Goal: Task Accomplishment & Management: Manage account settings

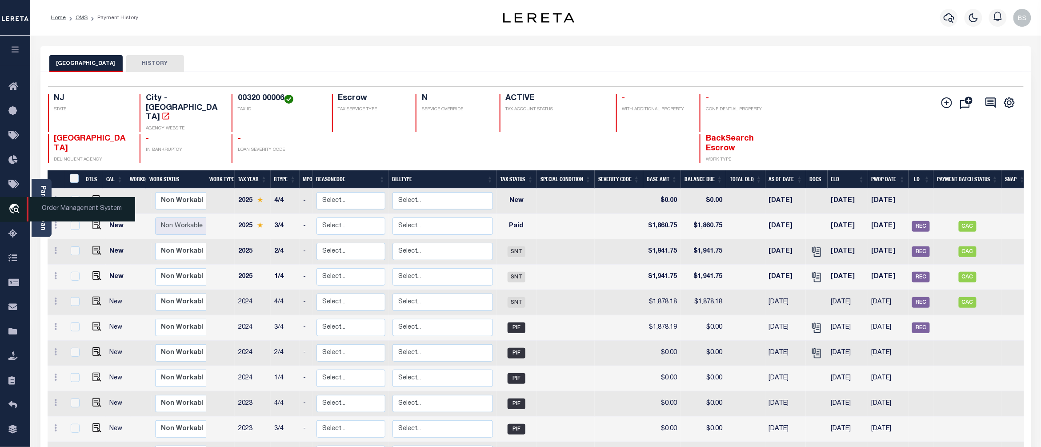
click at [77, 209] on span "Order Management System" at bounding box center [81, 209] width 109 height 24
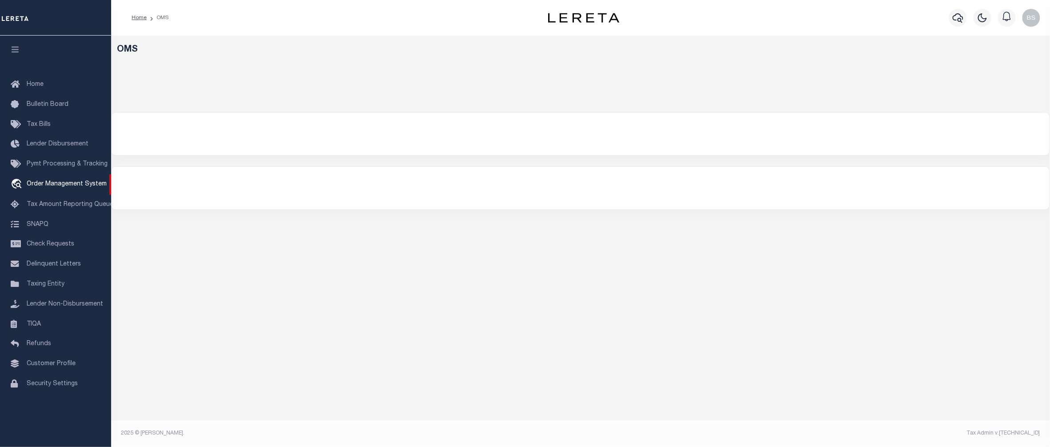
select select "200"
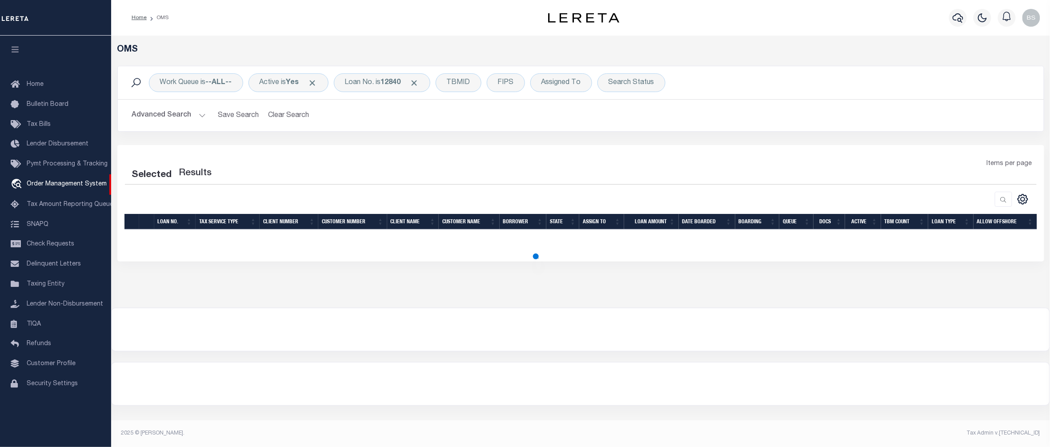
select select "200"
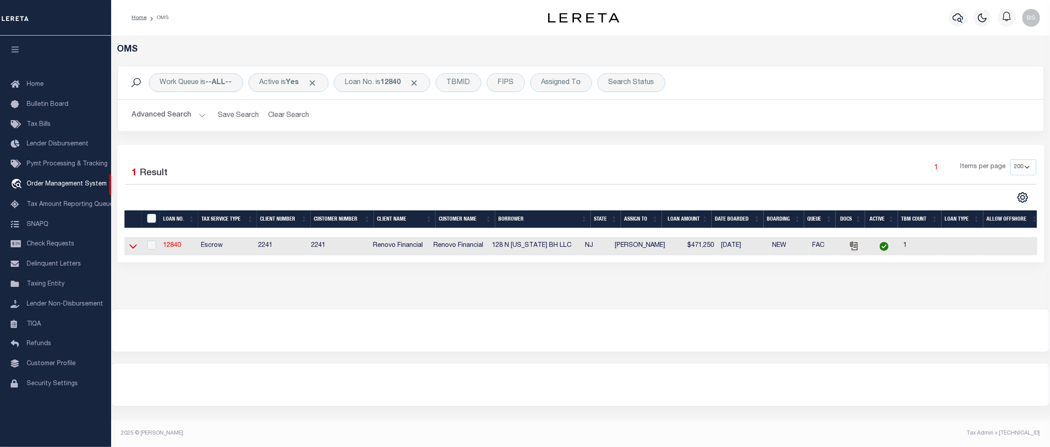
click at [134, 249] on icon at bounding box center [133, 247] width 8 height 4
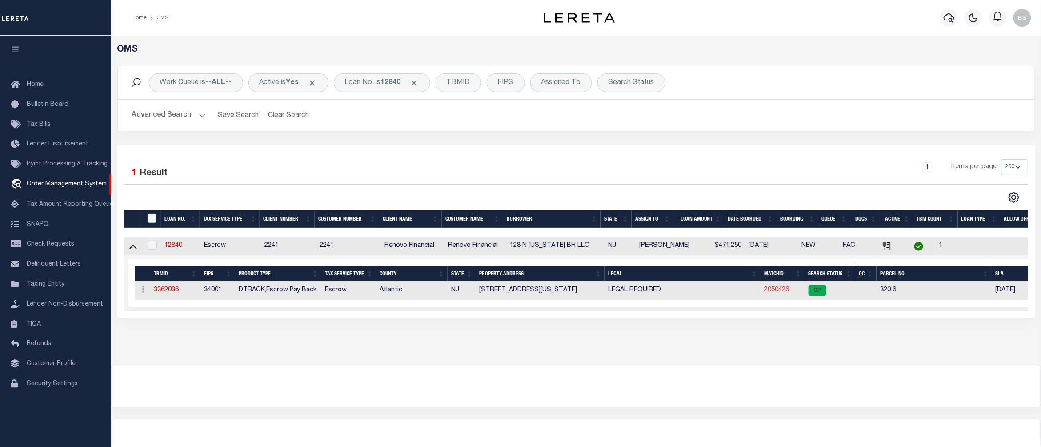
click at [781, 293] on link "2050426" at bounding box center [777, 290] width 25 height 6
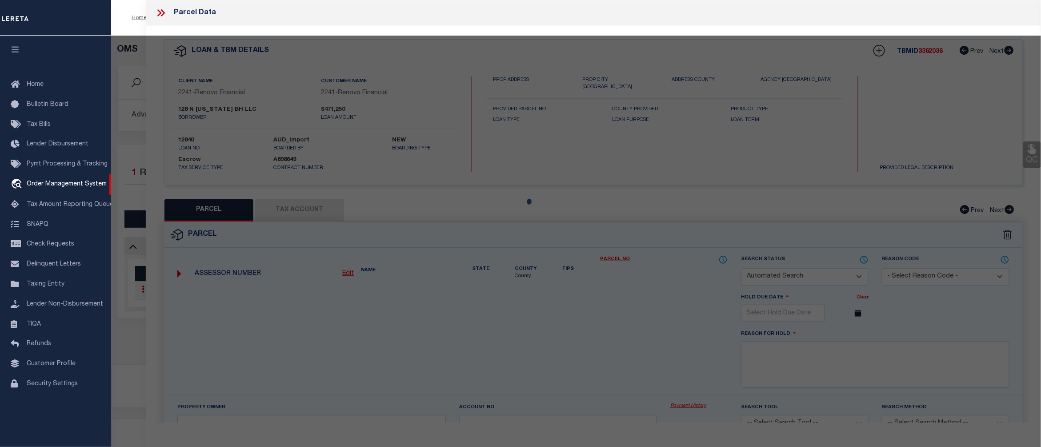
checkbox input "false"
select select "CP"
type input "JN DIAMONDS LLC"
select select
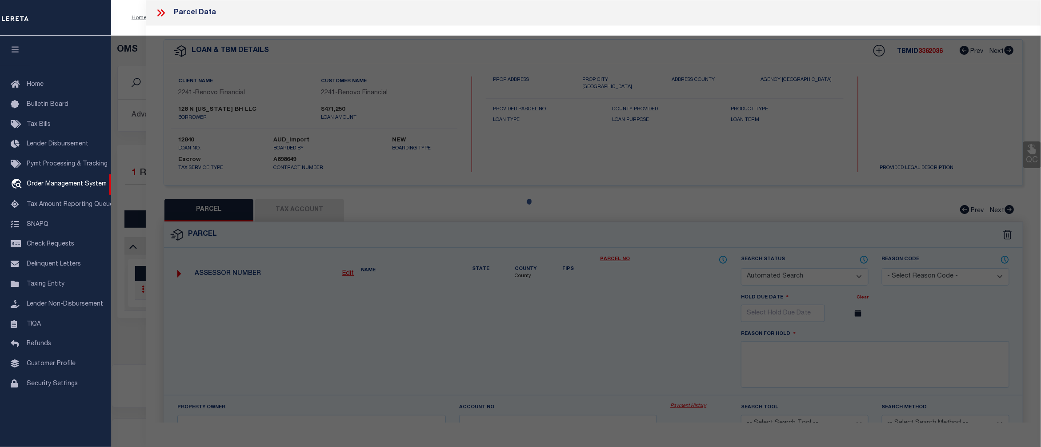
type input "128 N TENNESSEE AVE"
checkbox input "false"
type input "Atlantic City, NJ 08401"
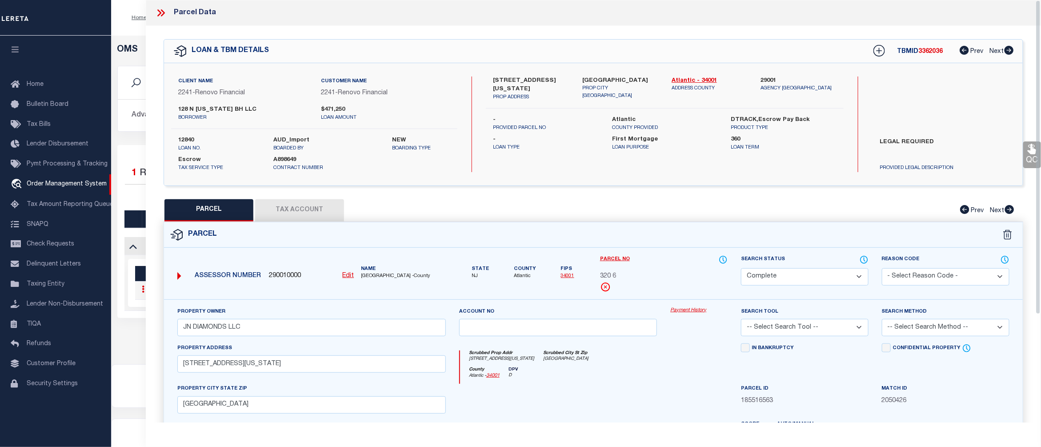
click at [689, 312] on link "Payment History" at bounding box center [699, 311] width 57 height 8
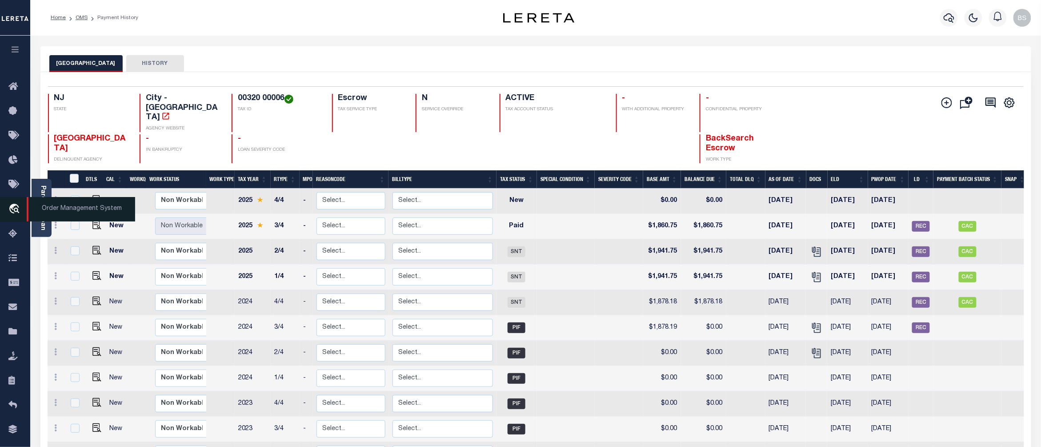
click at [66, 212] on span "Order Management System" at bounding box center [81, 209] width 109 height 24
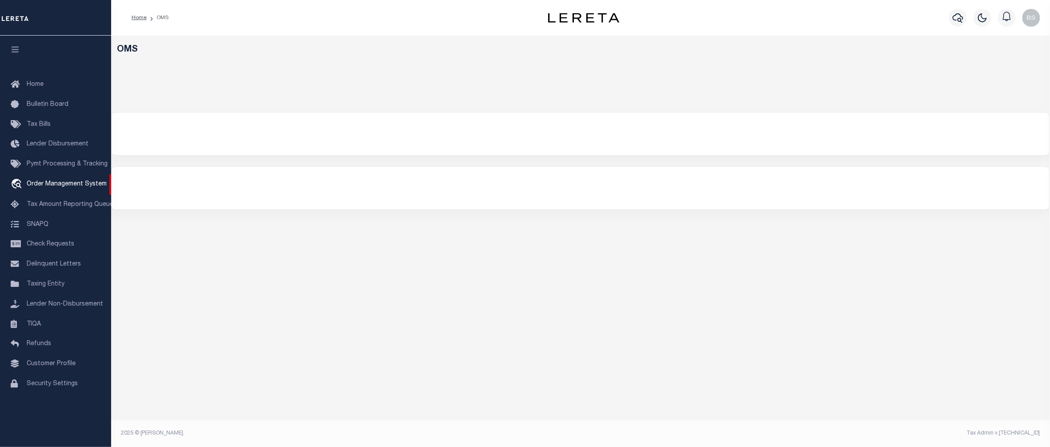
select select "200"
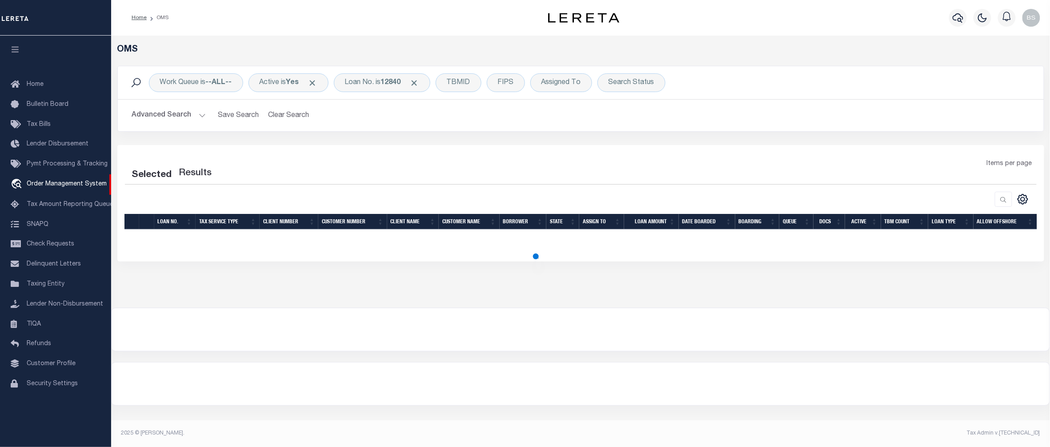
select select "200"
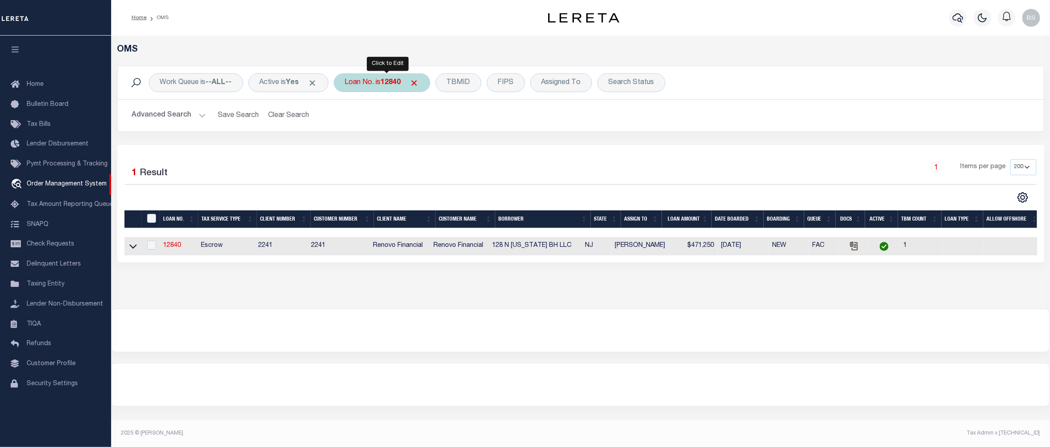
click at [386, 84] on div "Loan No. is 12840" at bounding box center [382, 82] width 96 height 19
type input "10010828"
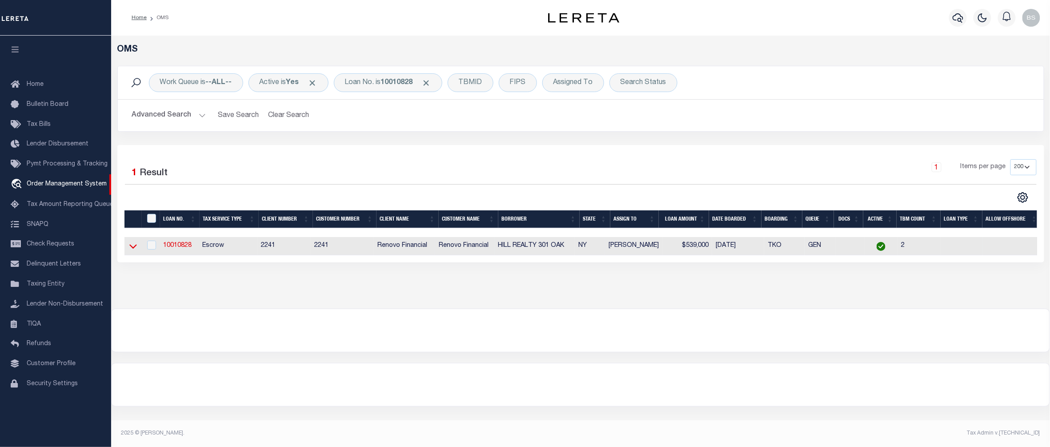
click at [131, 246] on icon at bounding box center [133, 245] width 8 height 9
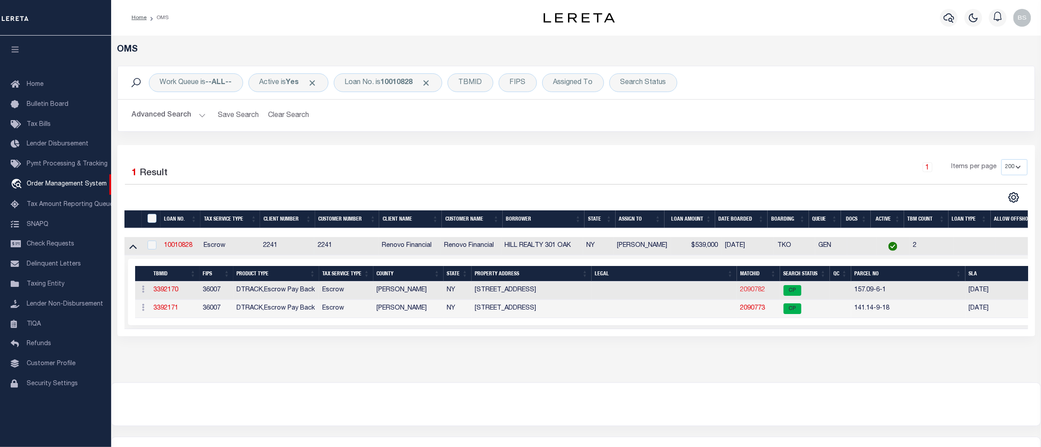
click at [748, 292] on link "2090782" at bounding box center [753, 290] width 25 height 6
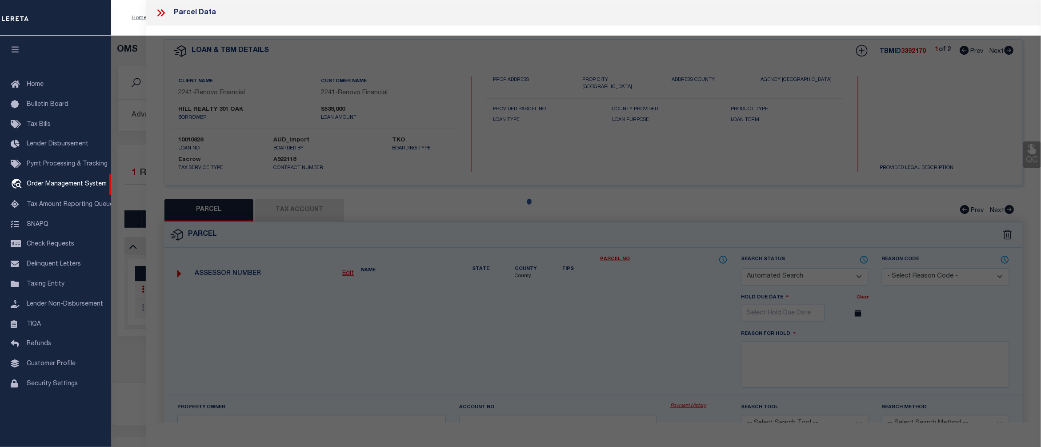
checkbox input "false"
select select "CP"
select select "ACT"
type input "301 Oak Hill Realty Inc."
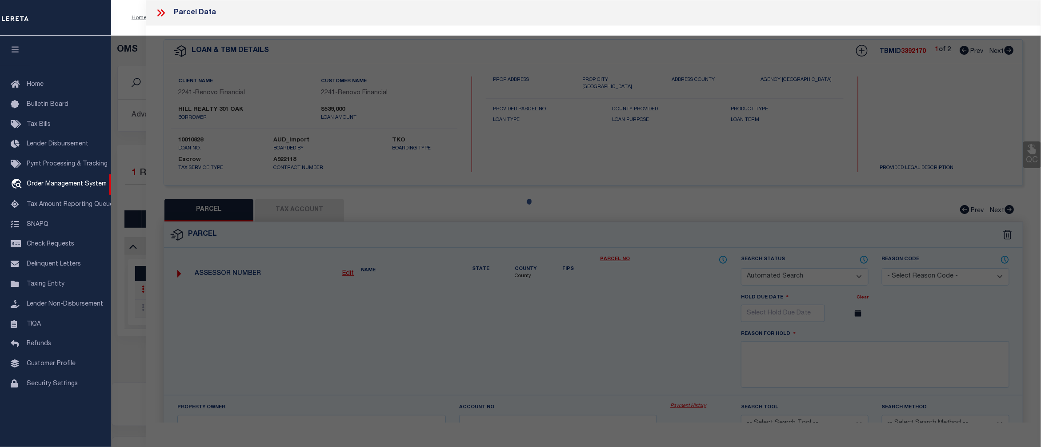
select select "AGW"
select select "ADD"
type input "200-202 North St"
checkbox input "false"
type input "ENDICOTT NY 13760"
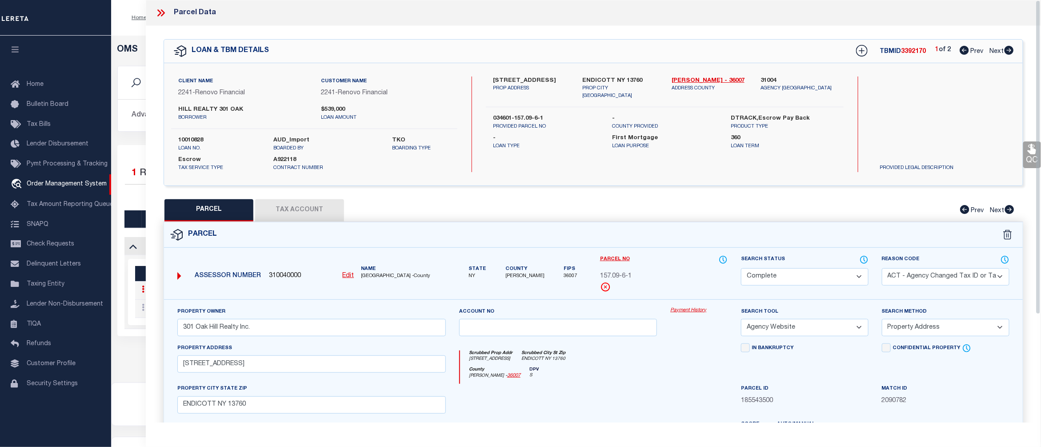
click at [687, 311] on link "Payment History" at bounding box center [699, 311] width 57 height 8
click at [165, 12] on icon at bounding box center [161, 13] width 12 height 12
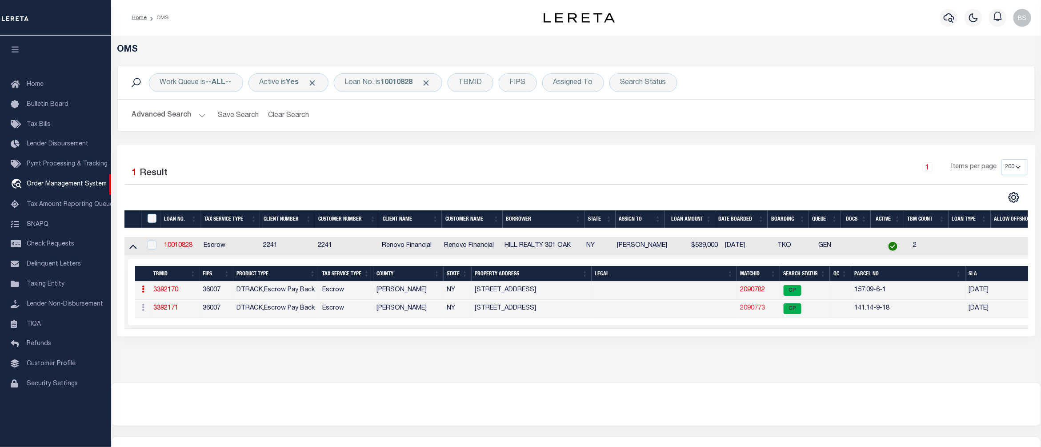
click at [759, 311] on link "2090773" at bounding box center [753, 308] width 25 height 6
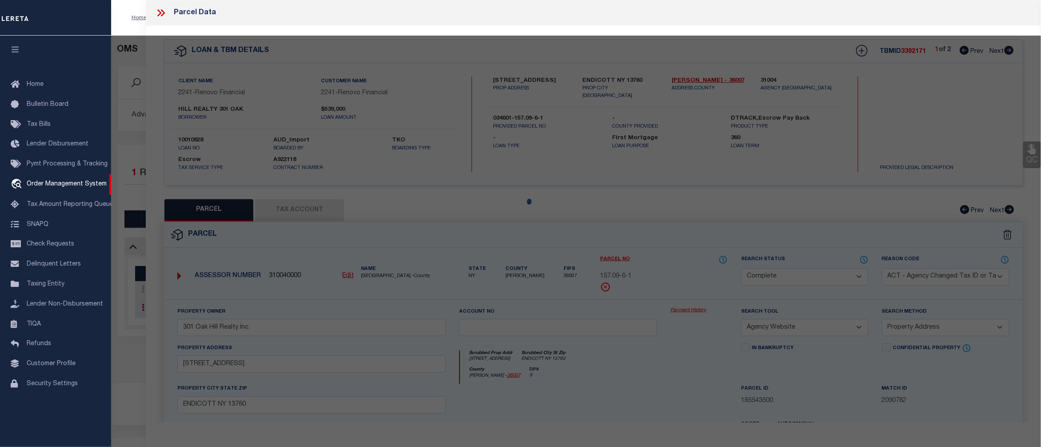
select select "AS"
select select
checkbox input "false"
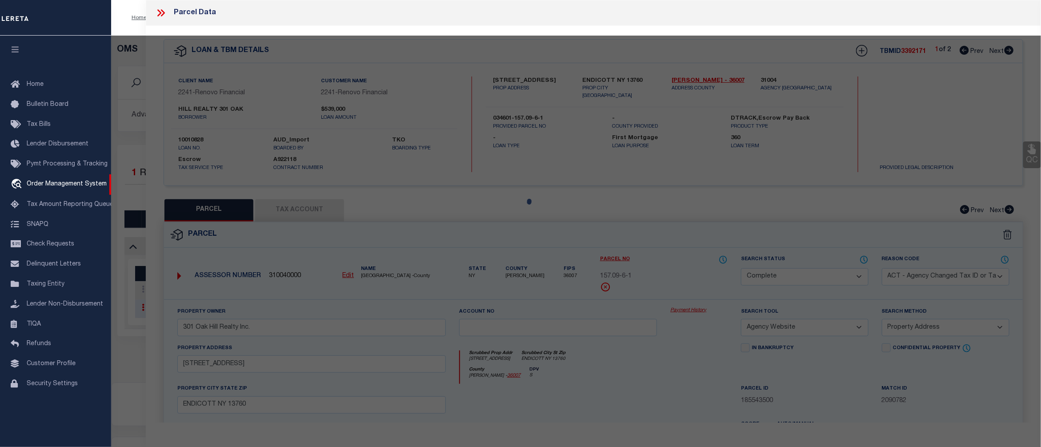
checkbox input "false"
select select "CP"
type input "301 Oak Hill Realty, Inc."
select select "AGW"
select select "ADD"
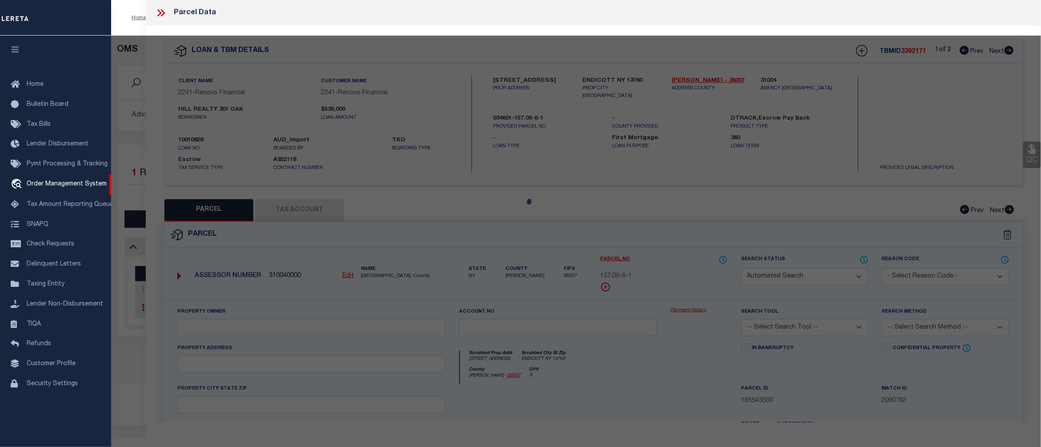
type input "301 Oak Hill Ave"
checkbox input "false"
type input "ENDICOTT NY 13760"
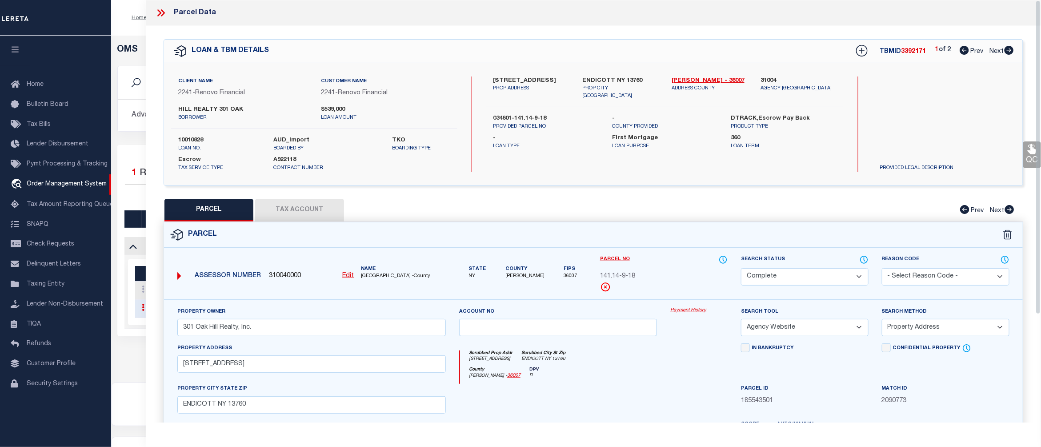
click at [685, 308] on link "Payment History" at bounding box center [699, 311] width 57 height 8
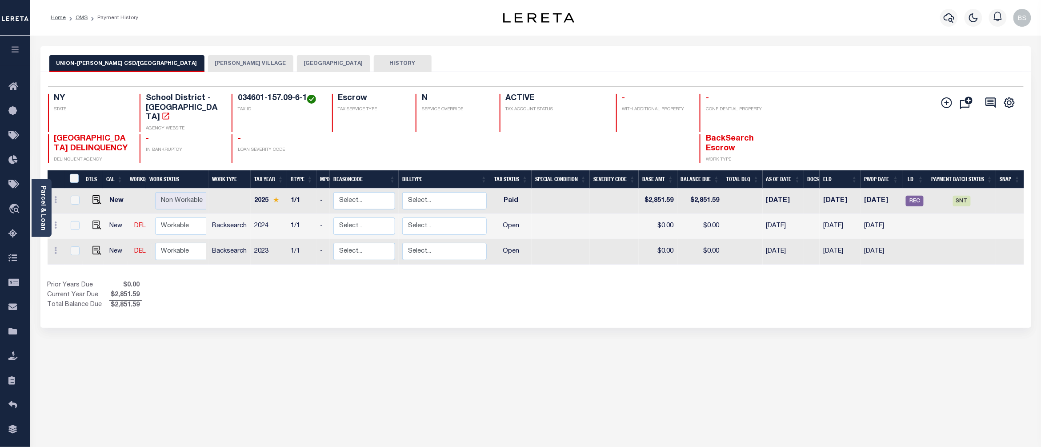
click at [208, 63] on button "[PERSON_NAME] VILLAGE" at bounding box center [250, 63] width 85 height 17
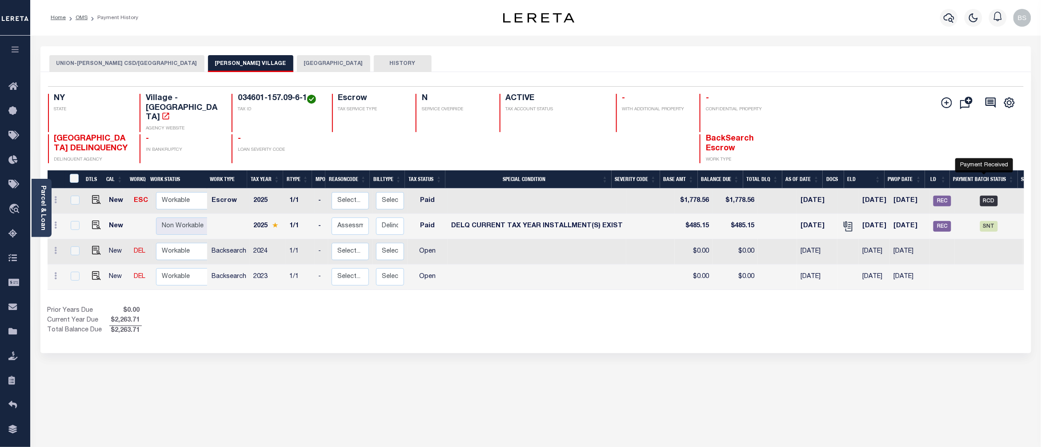
click at [982, 196] on span "RCD" at bounding box center [990, 201] width 18 height 11
checkbox input "true"
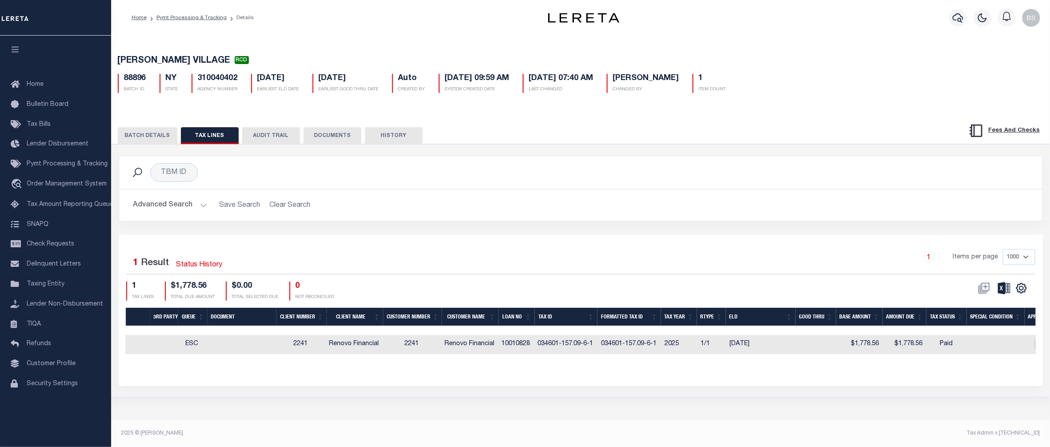
scroll to position [0, 152]
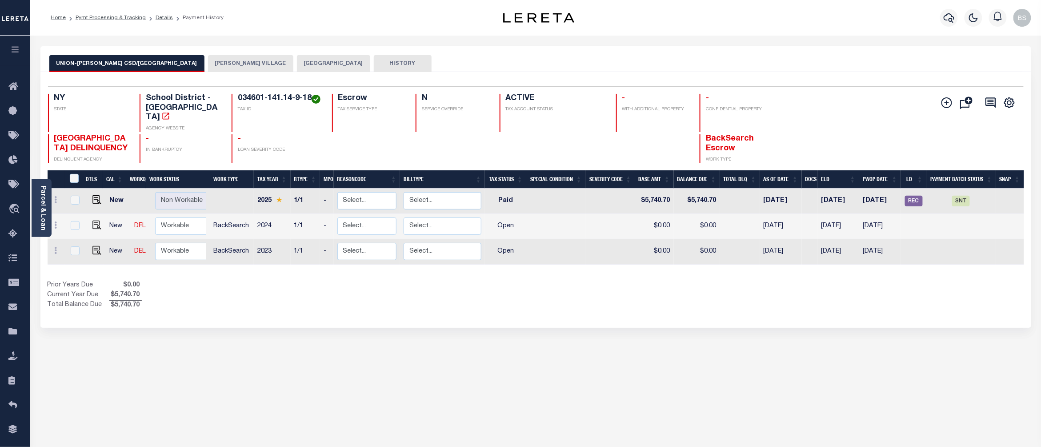
click at [208, 68] on button "[PERSON_NAME] VILLAGE" at bounding box center [250, 63] width 85 height 17
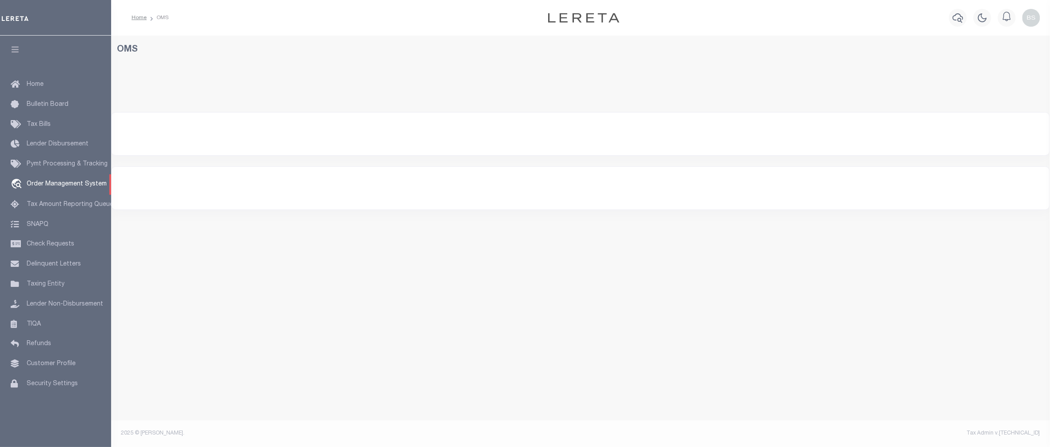
select select "200"
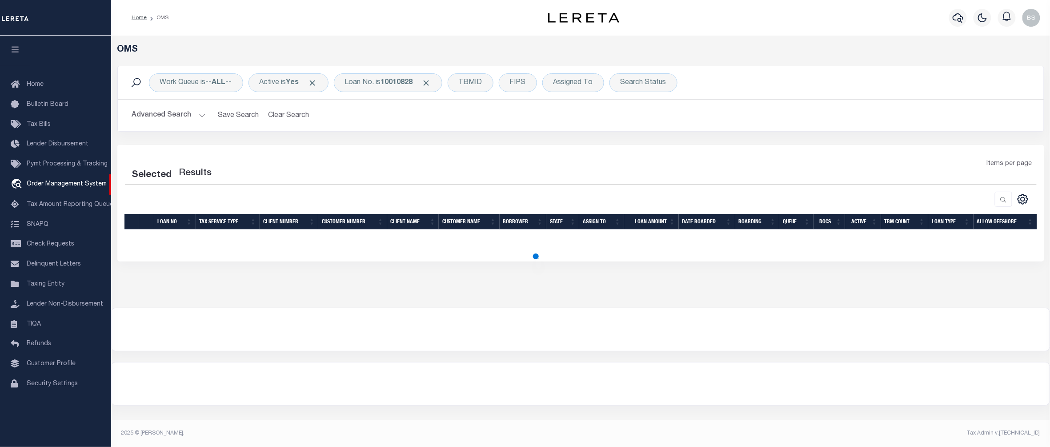
select select "200"
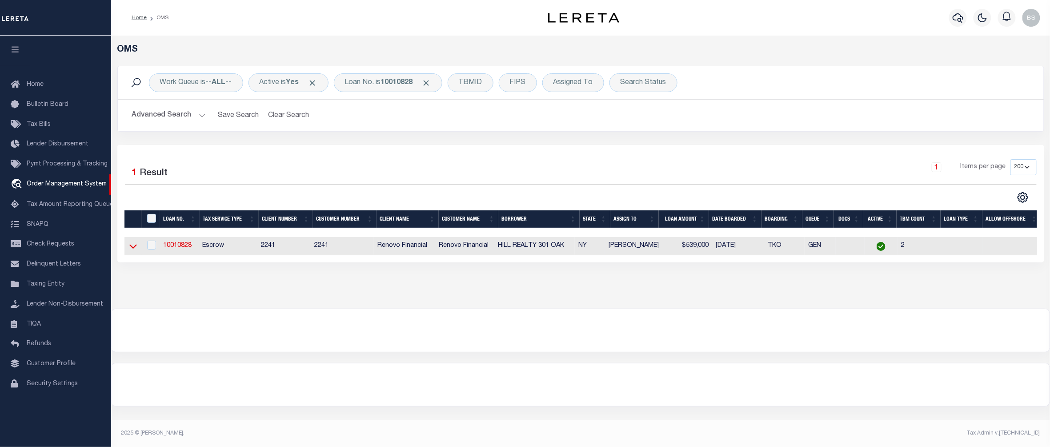
click at [133, 249] on icon at bounding box center [133, 245] width 8 height 9
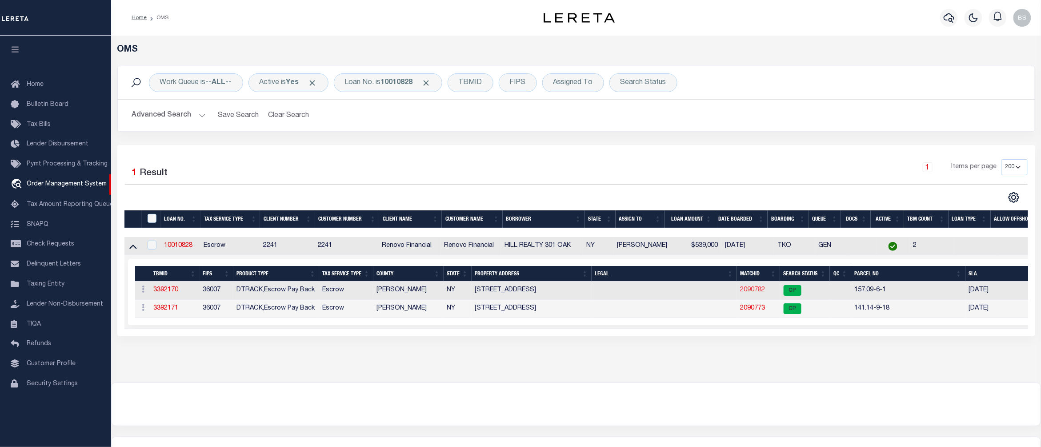
click at [760, 293] on link "2090782" at bounding box center [753, 290] width 25 height 6
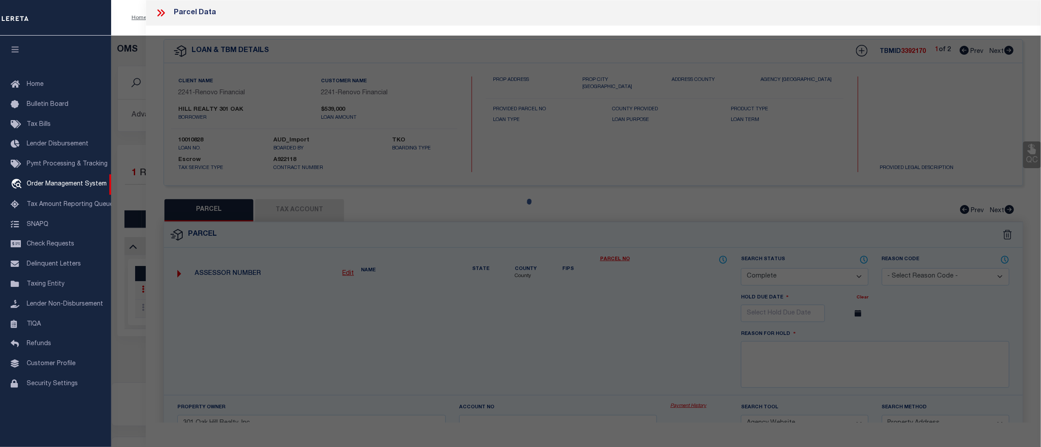
select select "AS"
select select
checkbox input "false"
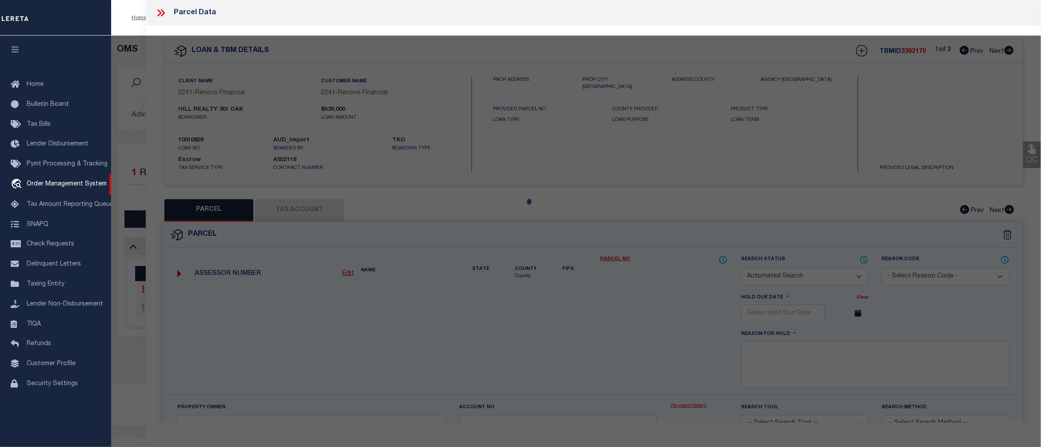
select select "CP"
select select "ACT"
type input "301 Oak Hill Realty Inc."
select select "AGW"
select select "ADD"
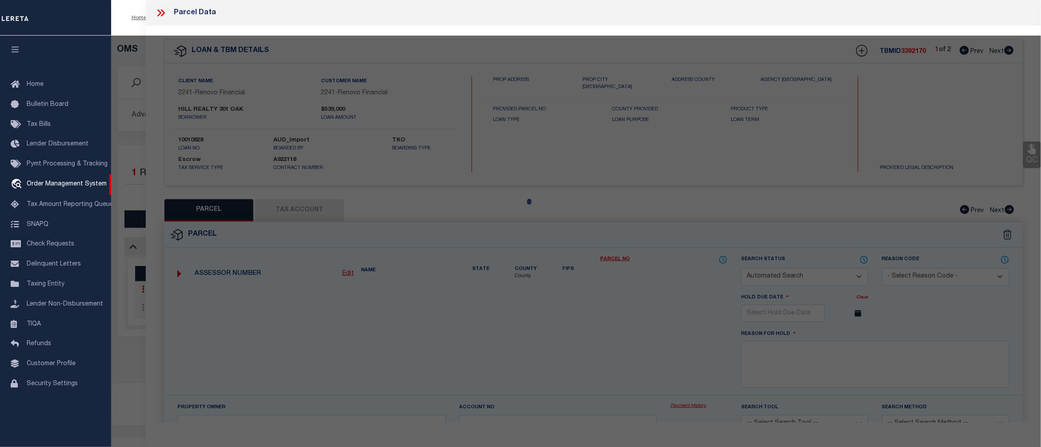
type input "200-202 North St"
checkbox input "false"
type input "ENDICOTT NY 13760"
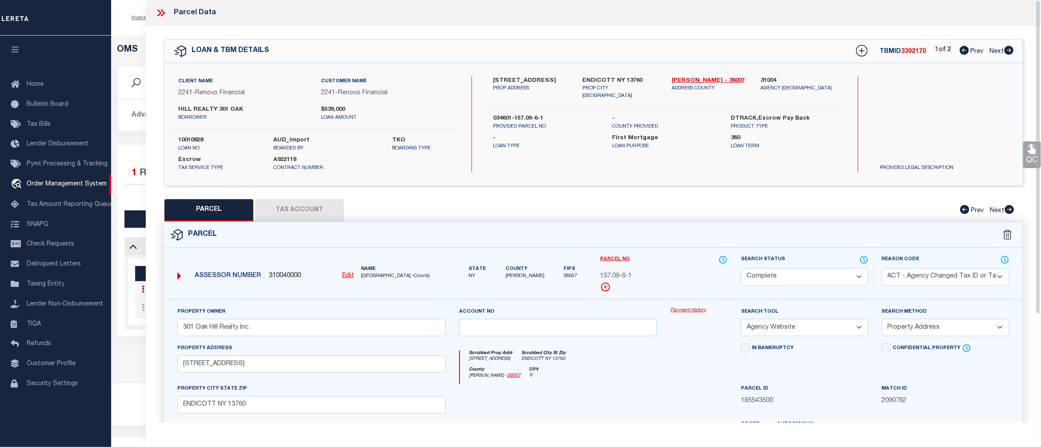
click at [679, 314] on link "Payment History" at bounding box center [699, 311] width 57 height 8
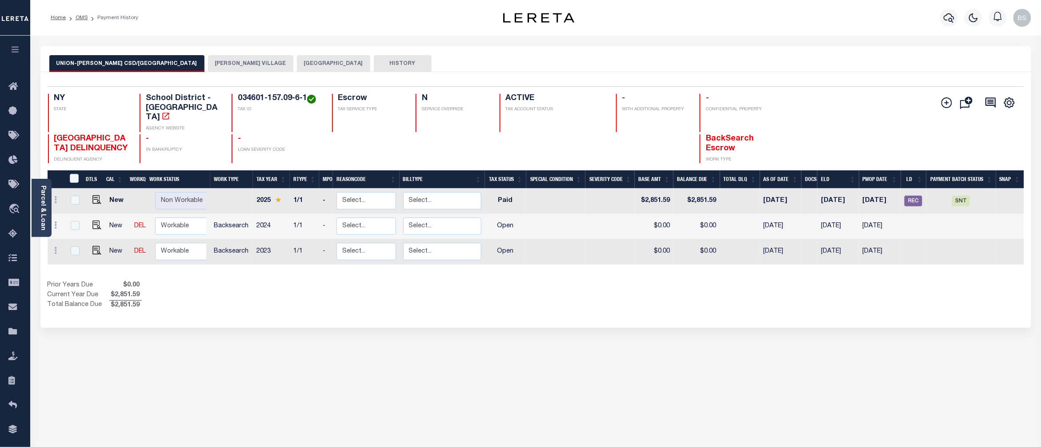
click at [208, 64] on button "[PERSON_NAME] VILLAGE" at bounding box center [250, 63] width 85 height 17
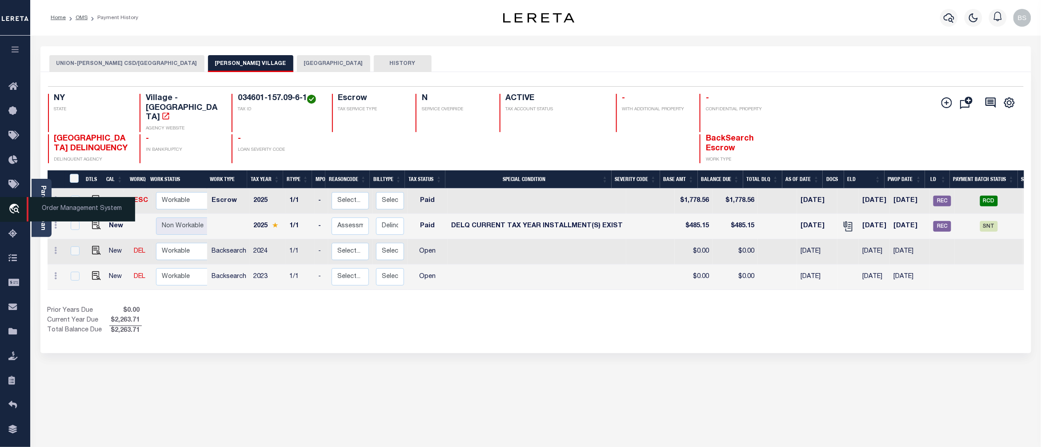
click at [74, 208] on span "Order Management System" at bounding box center [81, 209] width 109 height 24
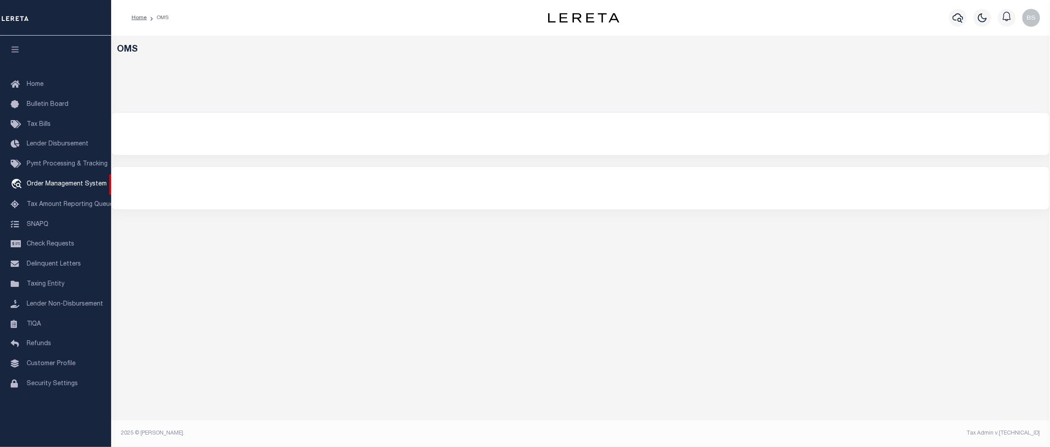
select select "200"
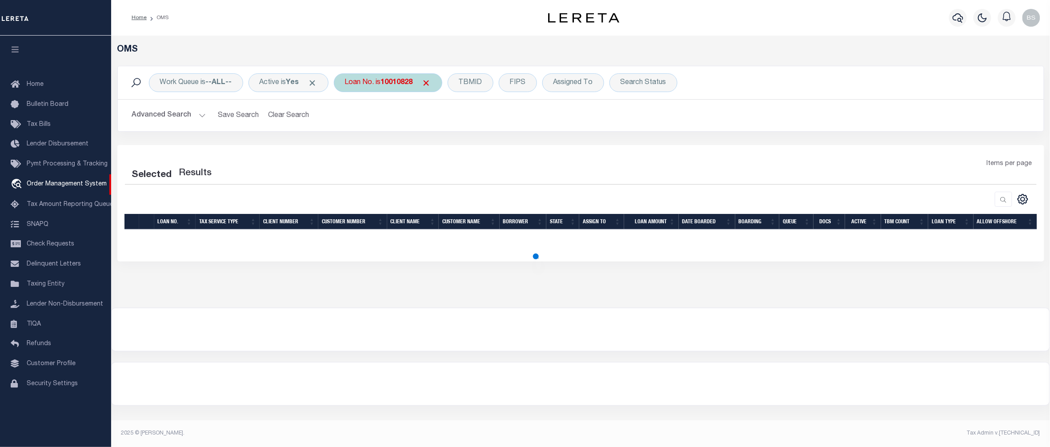
select select "200"
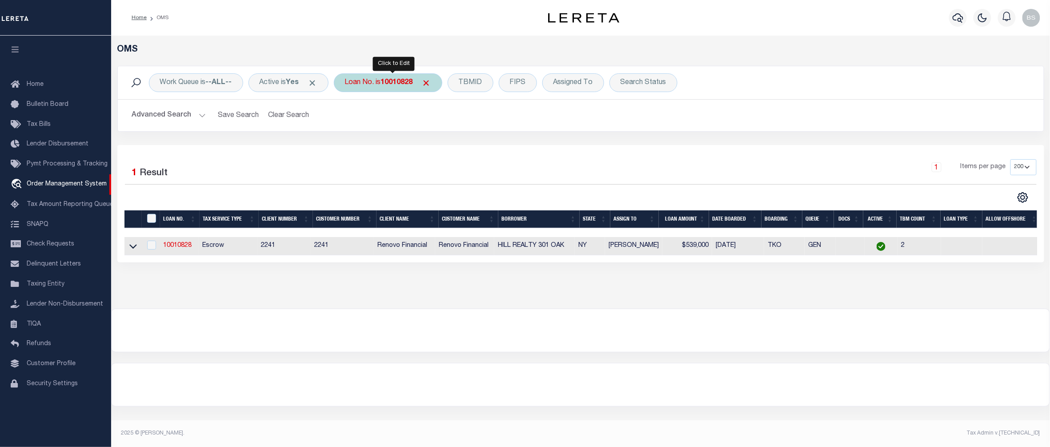
click at [401, 80] on b "10010828" at bounding box center [397, 82] width 32 height 7
type input "10011198"
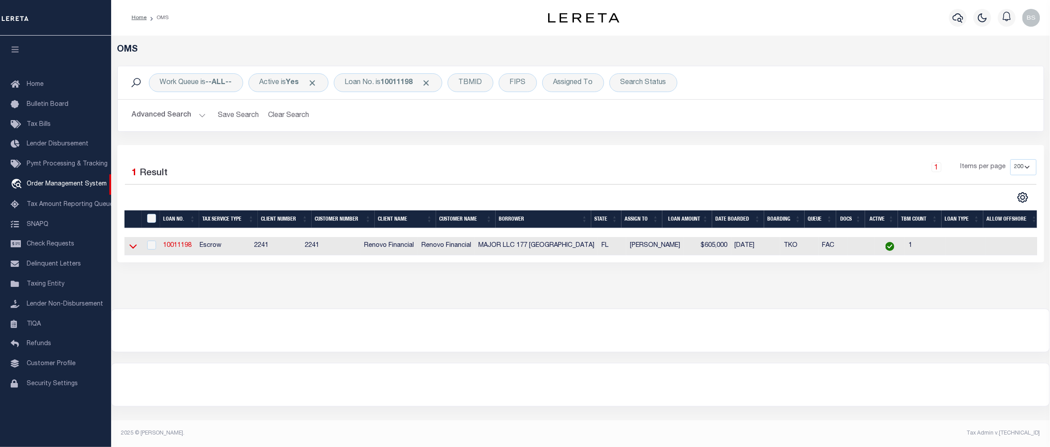
click at [133, 251] on icon at bounding box center [133, 245] width 8 height 9
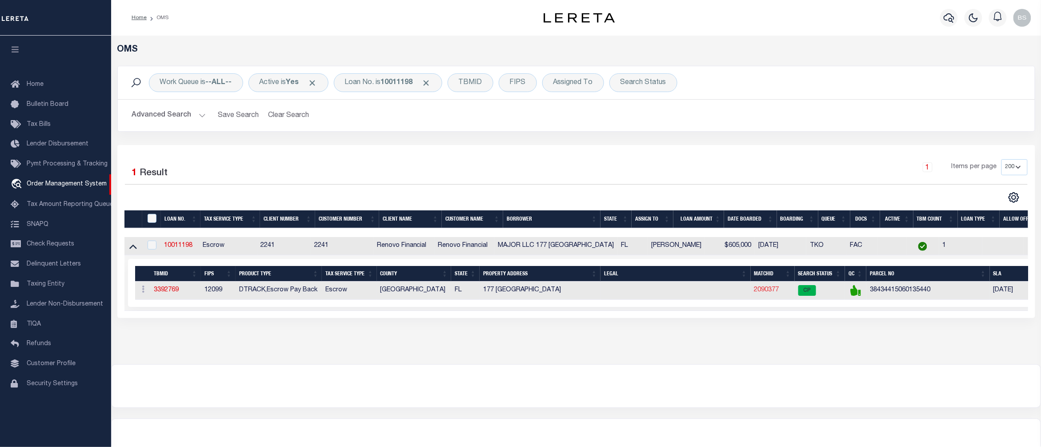
click at [768, 293] on link "2090377" at bounding box center [767, 290] width 25 height 6
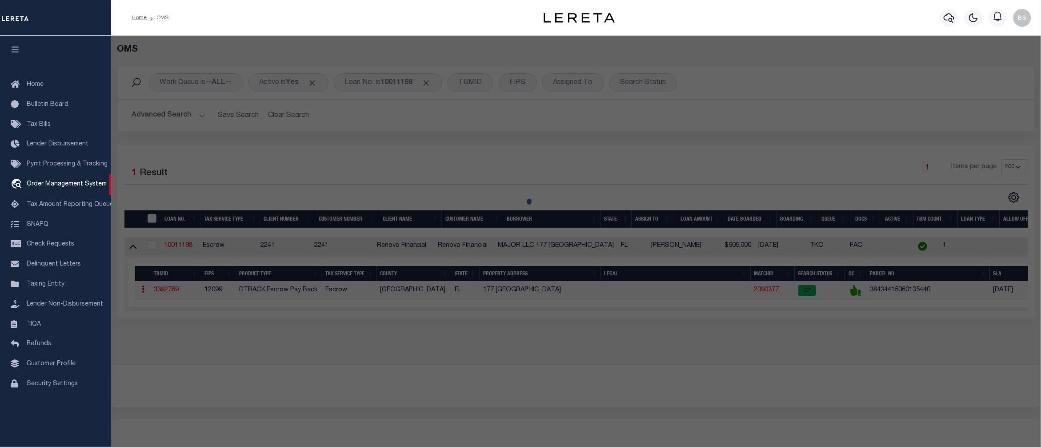
checkbox input "false"
select select "CP"
type input "177 HARVARD MAJOR LLC"
select select "AGW"
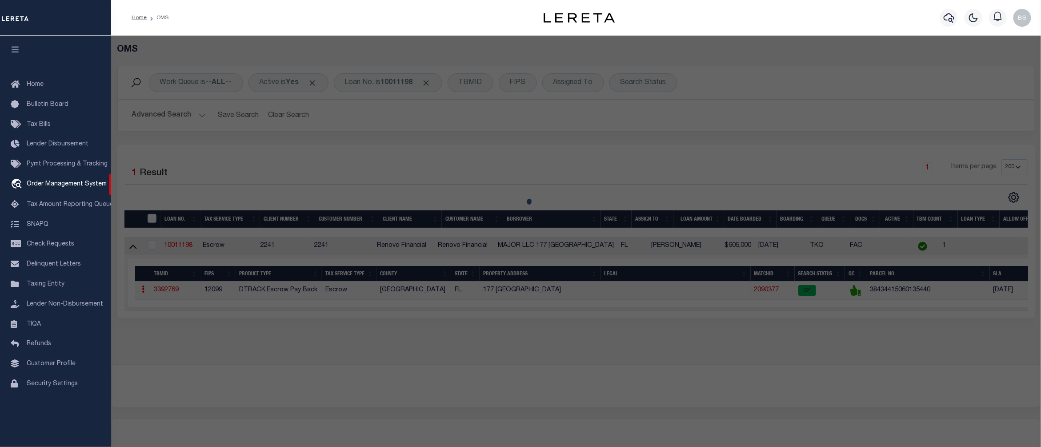
select select "ADD"
type input "177 HARVARD DR"
checkbox input "false"
type input "LAKE WORTH FL 33460"
type textarea "COLLEGE PARK LTS 544 TO 547 INC BLK 13"
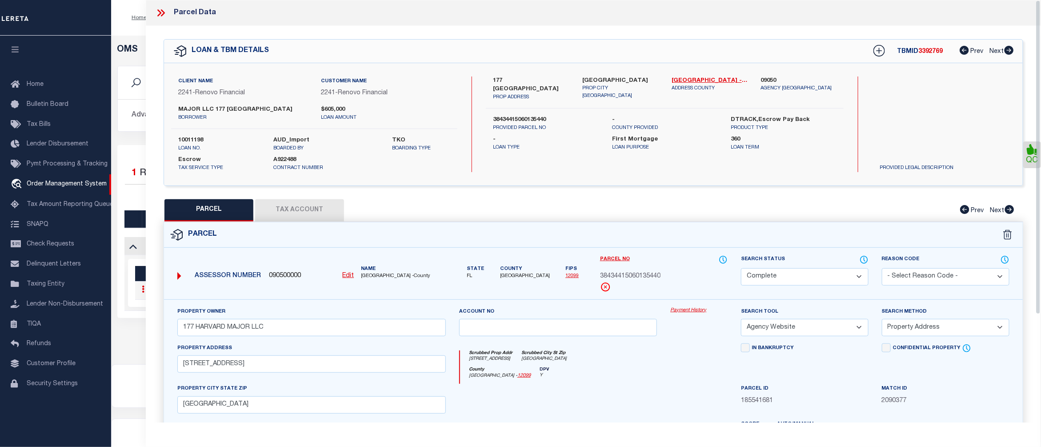
click at [685, 310] on link "Payment History" at bounding box center [699, 311] width 57 height 8
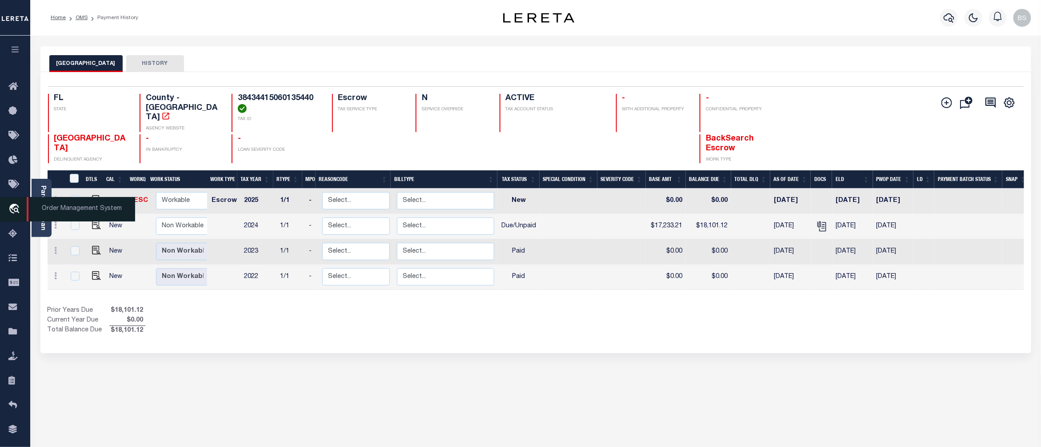
click at [95, 211] on span "Order Management System" at bounding box center [81, 209] width 109 height 24
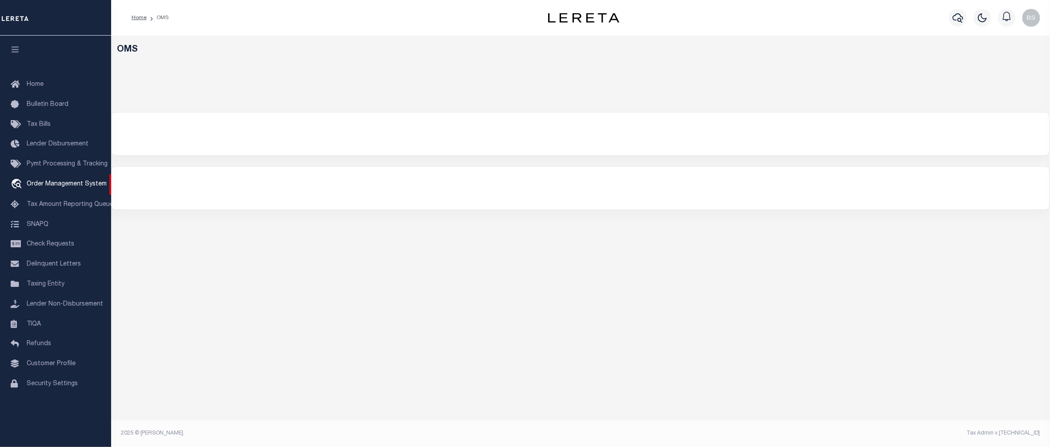
select select "200"
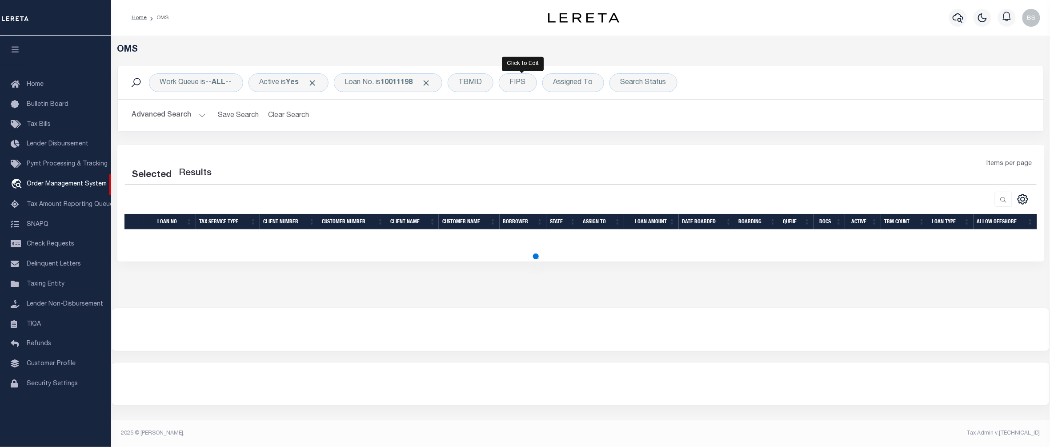
select select "200"
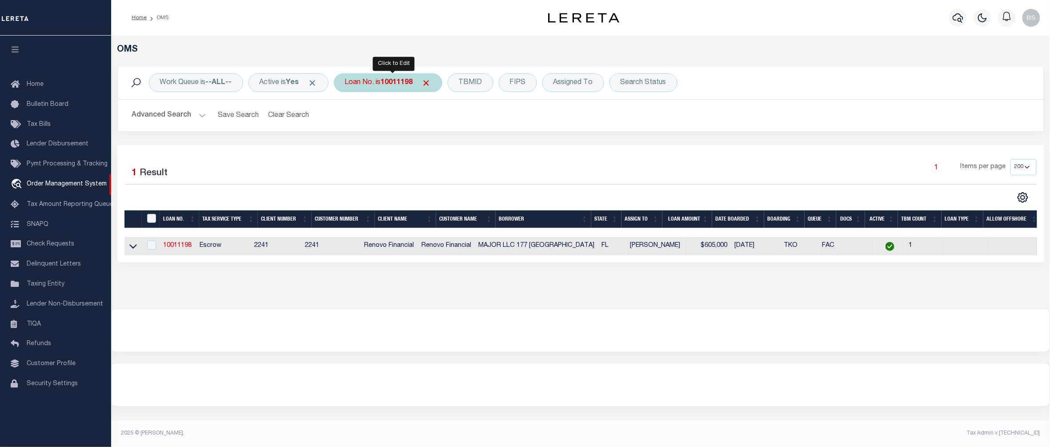
click at [409, 82] on b "10011198" at bounding box center [397, 82] width 32 height 7
type input "10010984"
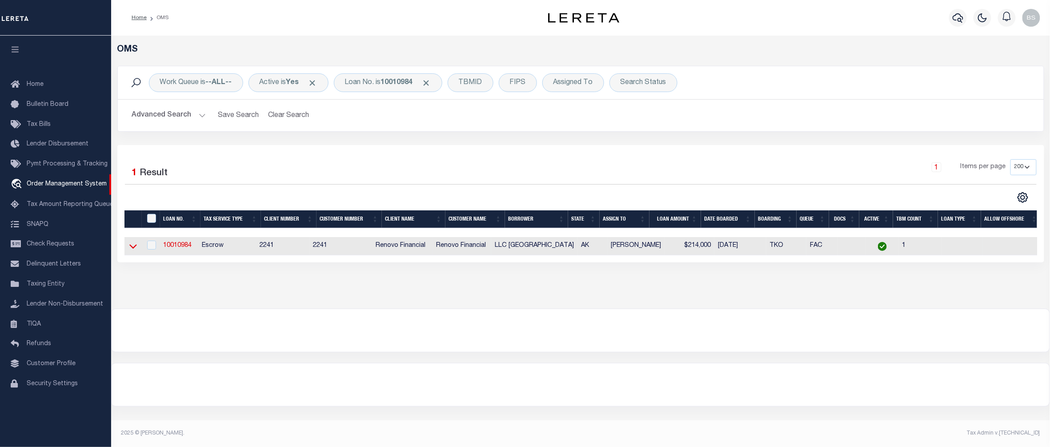
click at [133, 249] on icon at bounding box center [133, 245] width 8 height 9
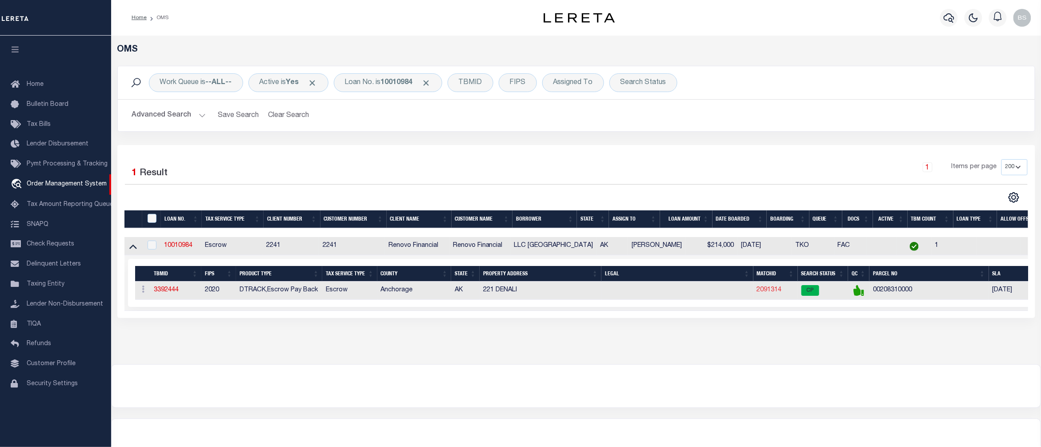
click at [774, 292] on link "2091314" at bounding box center [769, 290] width 25 height 6
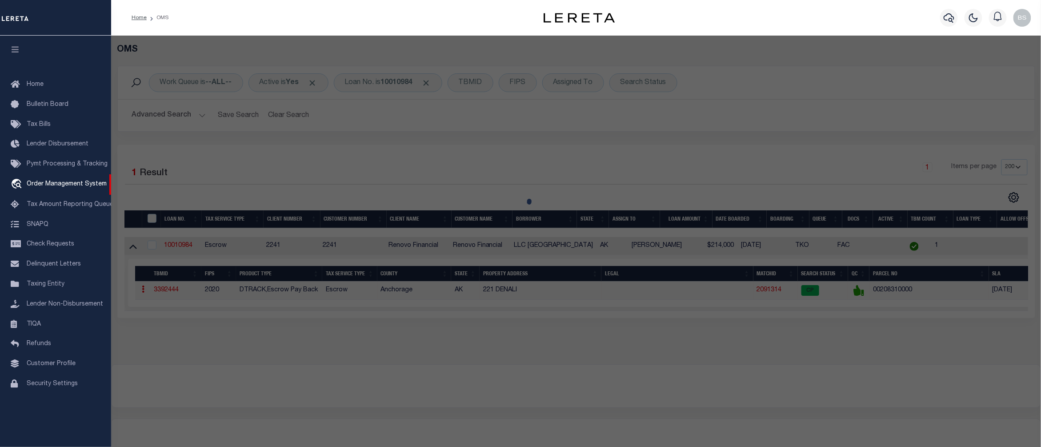
checkbox input "false"
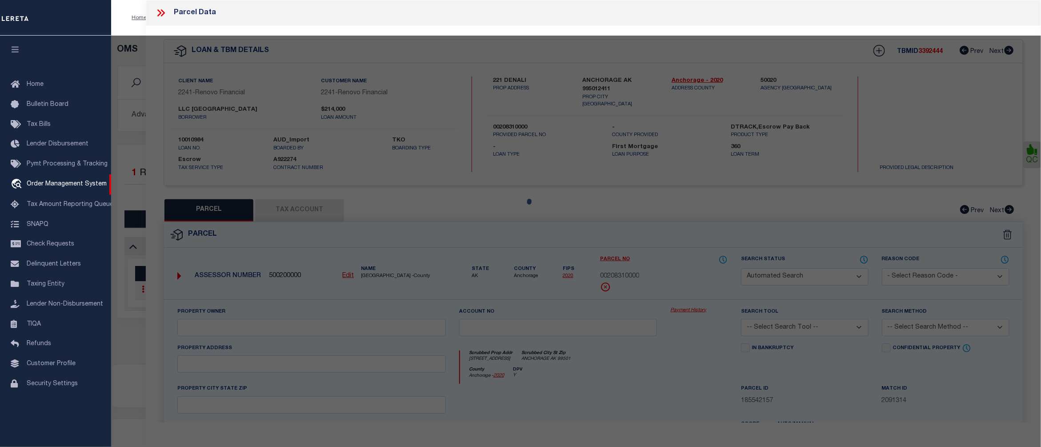
select select "CP"
select select "ACT"
type input "EVERTOWN LLC"
select select "AGW"
select select "ADD"
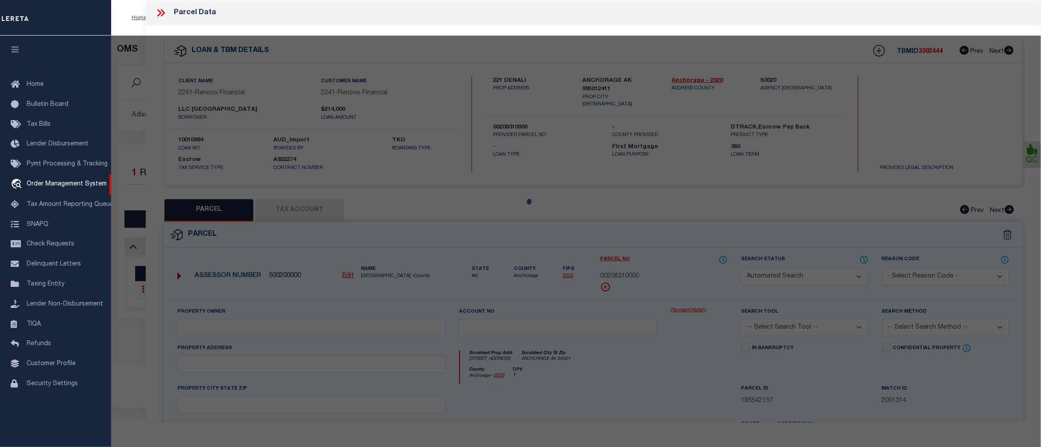
type input "221 DENALI ST"
type input "ANCHORAGE AK 99501"
type textarea "EAST ADDITION BLK 37 LT 6 S2 OF ACRELT 2"
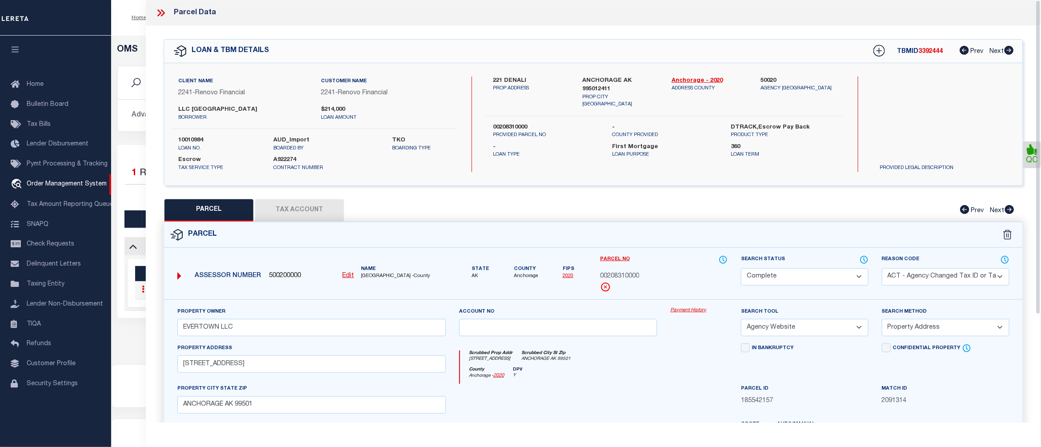
click at [693, 308] on link "Payment History" at bounding box center [699, 311] width 57 height 8
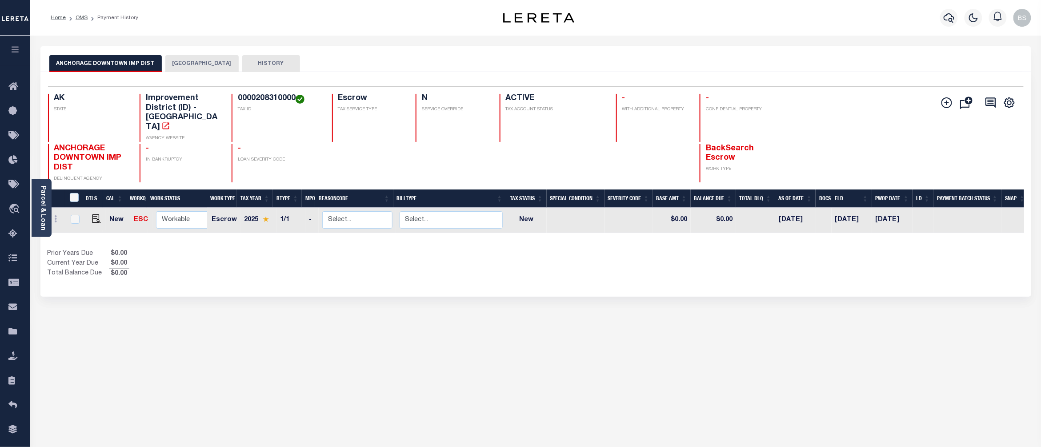
click at [209, 63] on button "[GEOGRAPHIC_DATA]" at bounding box center [201, 63] width 73 height 17
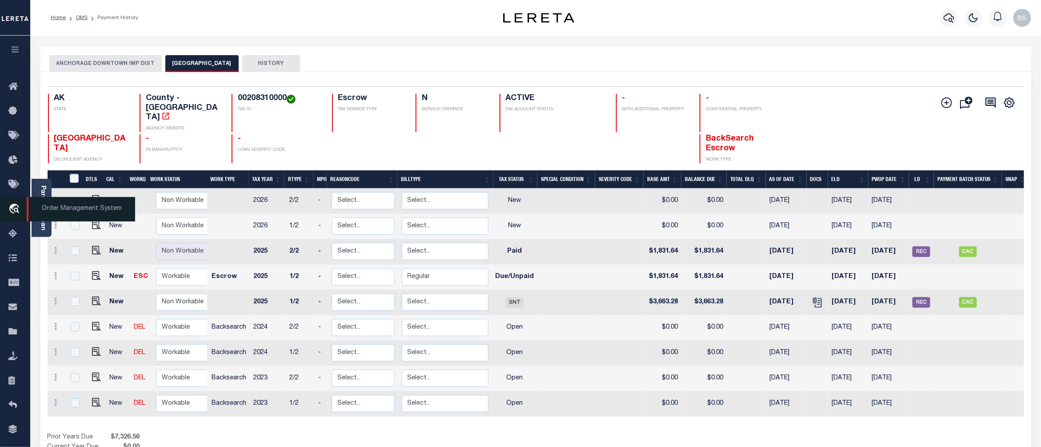
click at [84, 210] on span "Order Management System" at bounding box center [81, 209] width 109 height 24
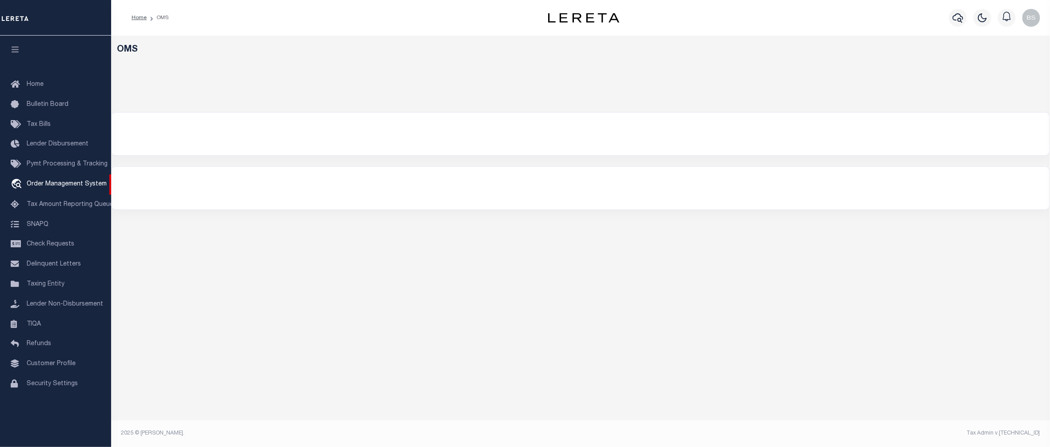
select select "200"
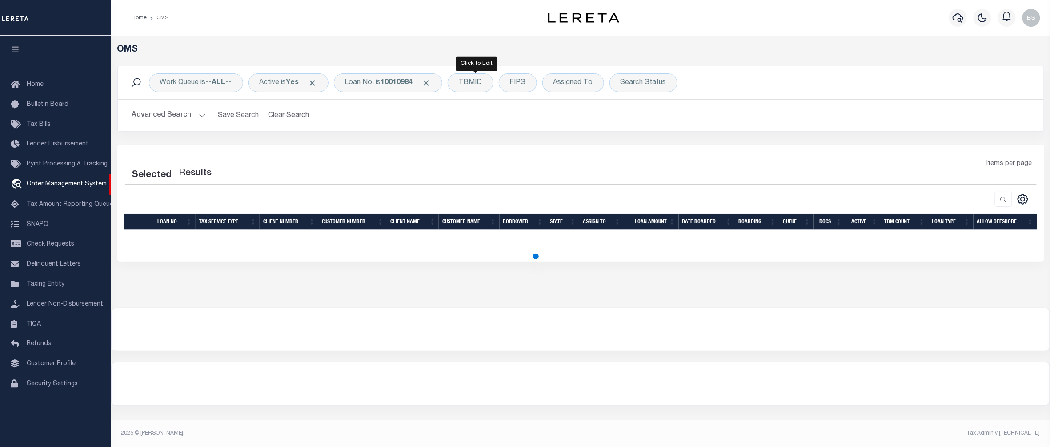
select select "200"
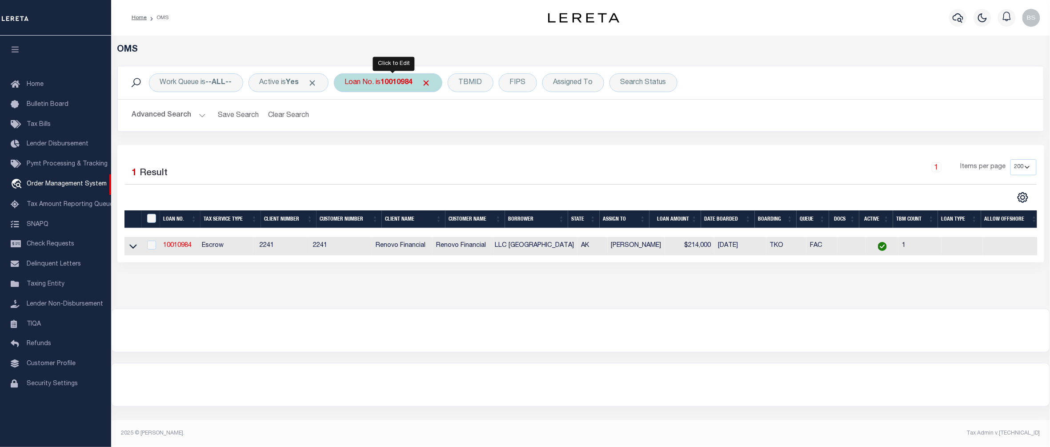
click at [390, 80] on b "10010984" at bounding box center [397, 82] width 32 height 7
type input "25066ND"
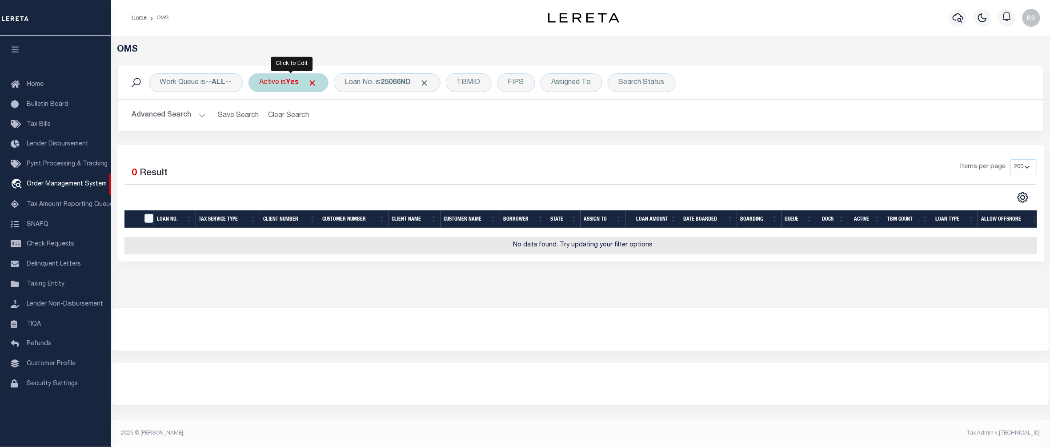
click at [290, 80] on b "Yes" at bounding box center [292, 82] width 13 height 7
click at [297, 131] on select "Yes No" at bounding box center [325, 126] width 131 height 17
select select "false"
click at [262, 118] on select "Yes No" at bounding box center [325, 126] width 131 height 17
click at [374, 148] on input "Apply" at bounding box center [378, 145] width 26 height 15
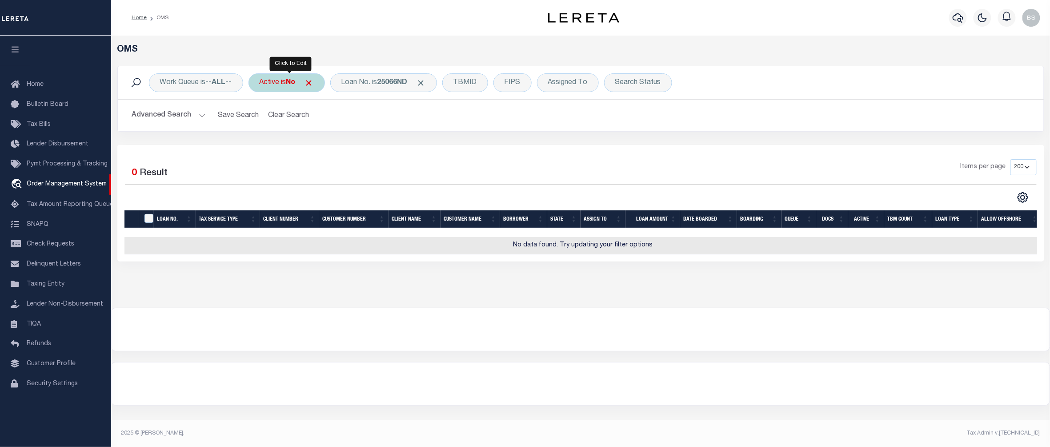
click at [285, 86] on div "Active is No" at bounding box center [287, 82] width 76 height 19
click at [306, 125] on select "Yes No" at bounding box center [325, 126] width 131 height 17
select select "true"
click at [262, 118] on select "Yes No" at bounding box center [325, 126] width 131 height 17
click at [383, 141] on input "Apply" at bounding box center [378, 145] width 26 height 15
